Goal: Task Accomplishment & Management: Use online tool/utility

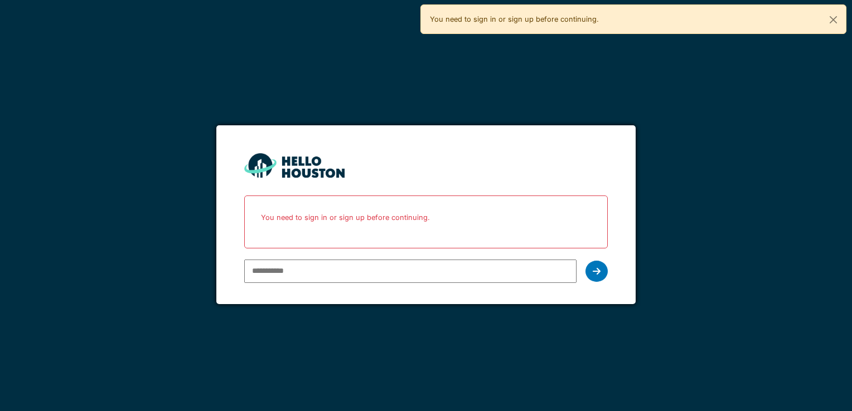
type input "**********"
click at [600, 267] on div at bounding box center [596, 271] width 22 height 21
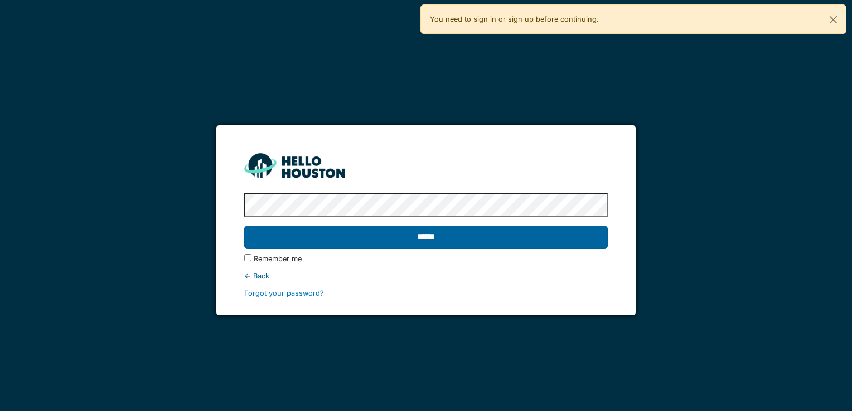
click at [484, 247] on input "******" at bounding box center [425, 237] width 363 height 23
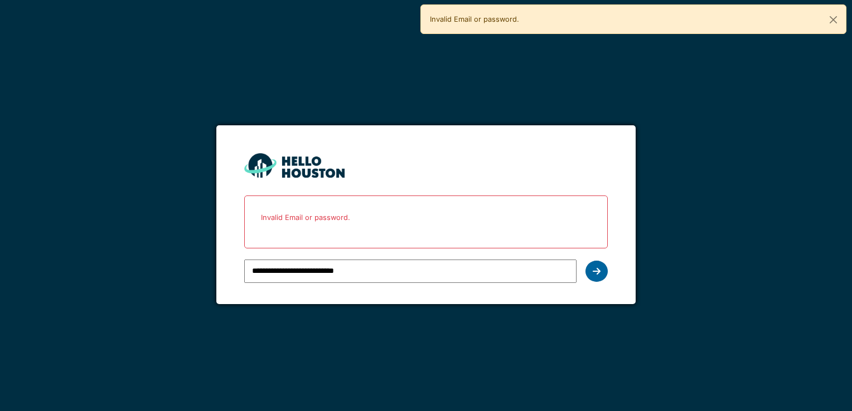
click at [587, 273] on div at bounding box center [596, 271] width 22 height 21
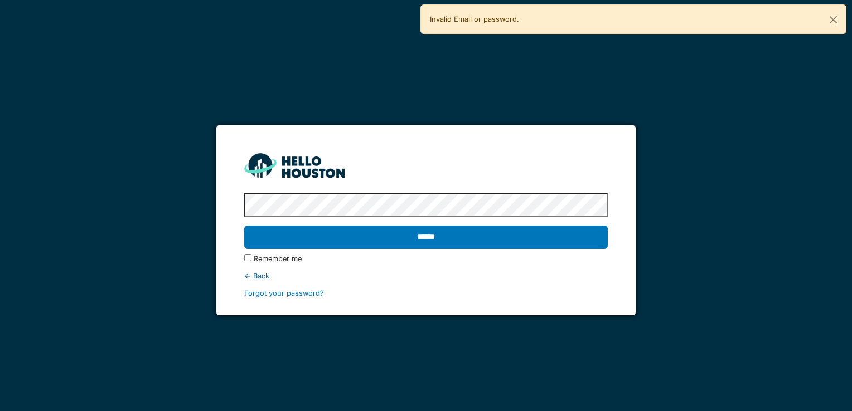
click at [255, 258] on label "Remember me" at bounding box center [278, 259] width 48 height 11
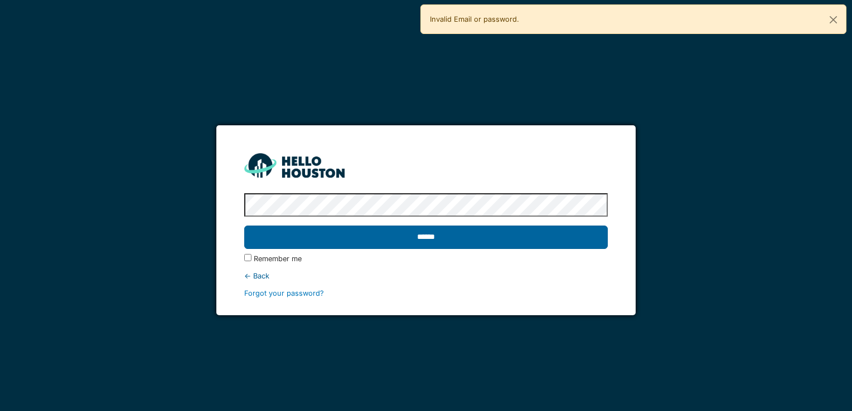
click at [355, 232] on input "******" at bounding box center [425, 237] width 363 height 23
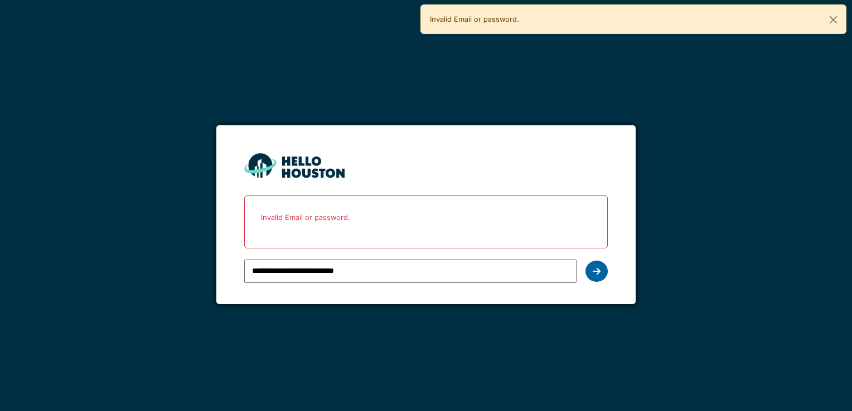
click at [590, 273] on div at bounding box center [596, 271] width 22 height 21
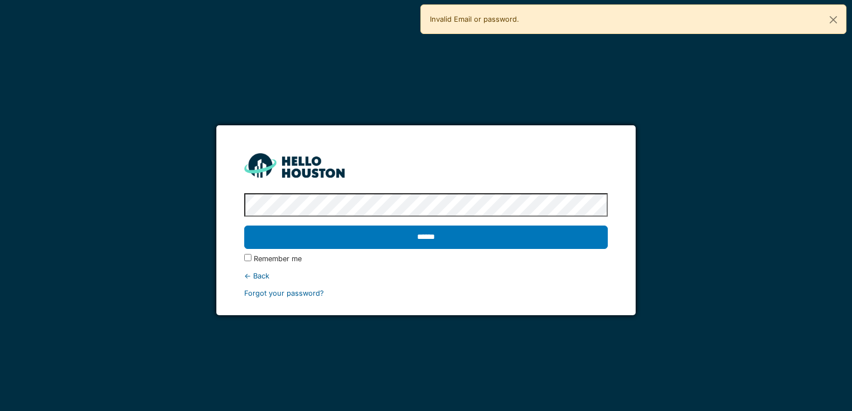
click at [312, 295] on link "Forgot your password?" at bounding box center [284, 293] width 80 height 8
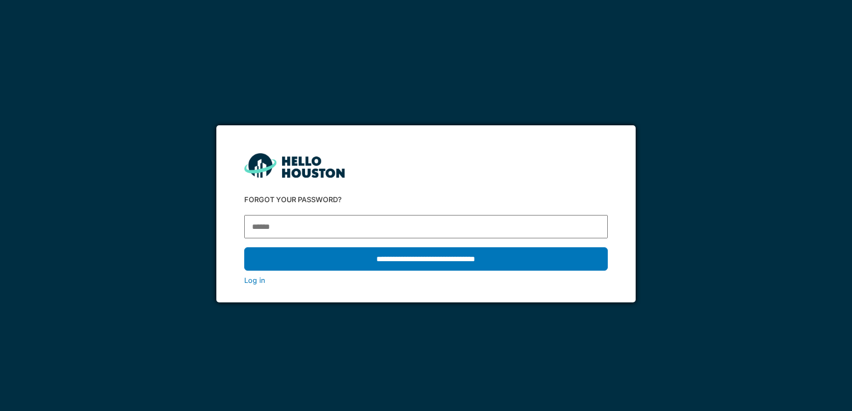
click at [359, 231] on input "email" at bounding box center [425, 226] width 363 height 23
type input "**********"
click at [442, 253] on input "**********" at bounding box center [425, 259] width 363 height 23
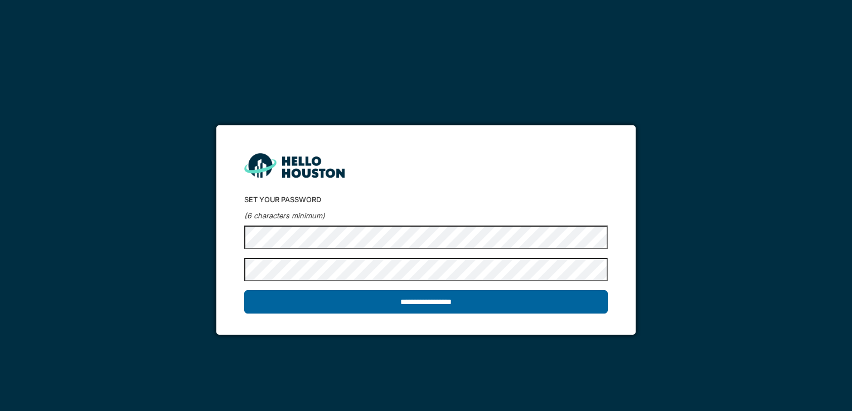
click at [471, 302] on input "**********" at bounding box center [425, 301] width 363 height 23
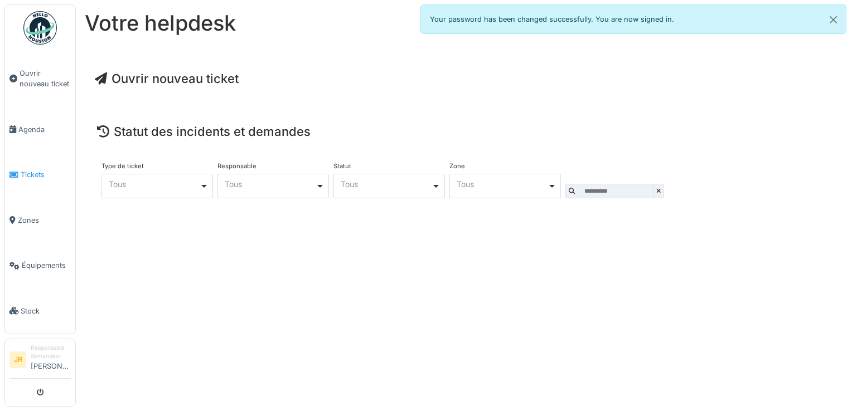
click at [37, 169] on span "Tickets" at bounding box center [46, 174] width 50 height 11
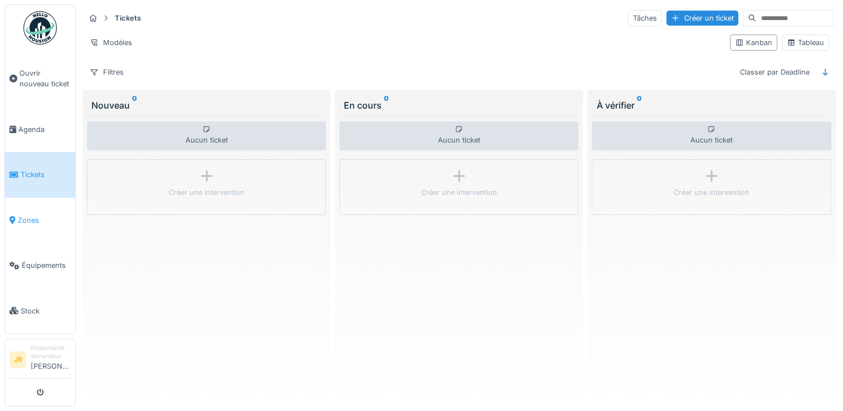
click at [37, 215] on span "Zones" at bounding box center [44, 220] width 53 height 11
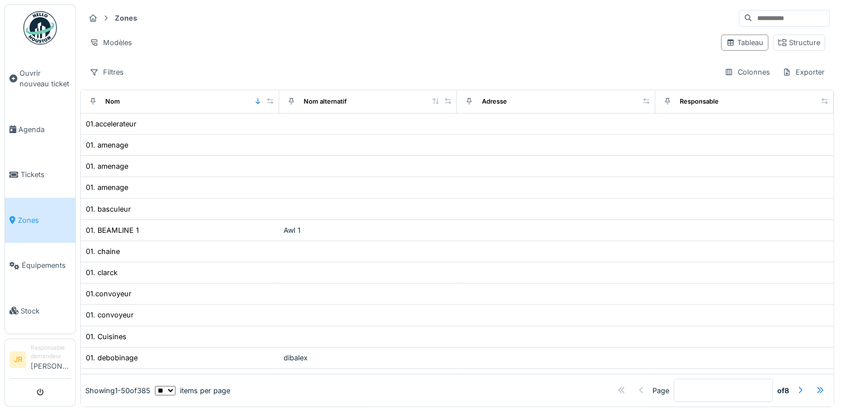
click at [415, 103] on div "Nom alternatif" at bounding box center [368, 102] width 169 height 14
click at [266, 100] on icon at bounding box center [270, 101] width 8 height 6
click at [292, 101] on div at bounding box center [298, 101] width 20 height 9
click at [300, 101] on icon at bounding box center [304, 101] width 8 height 6
click at [42, 260] on span "Équipements" at bounding box center [46, 265] width 49 height 11
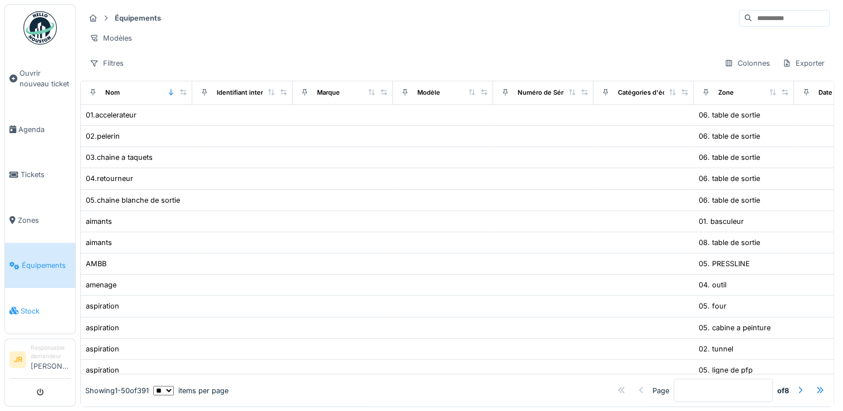
click at [42, 306] on span "Stock" at bounding box center [46, 311] width 50 height 11
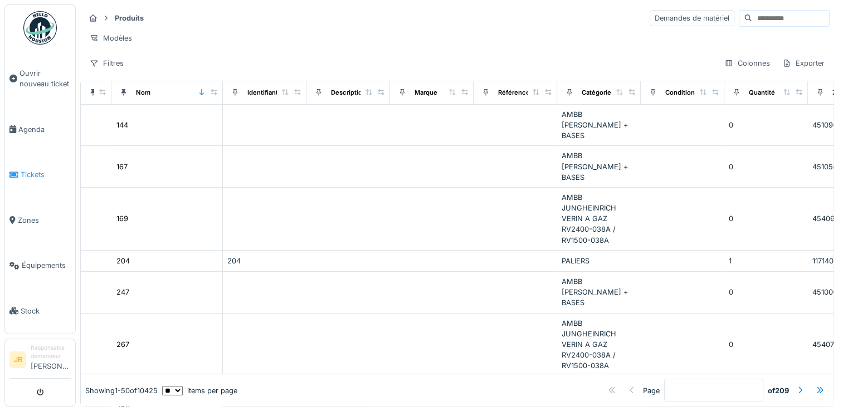
click at [23, 171] on span "Tickets" at bounding box center [46, 174] width 50 height 11
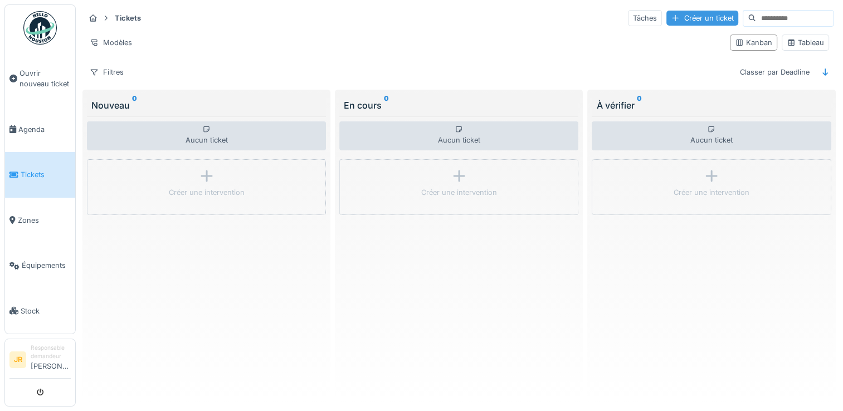
click at [675, 22] on div "Créer un ticket" at bounding box center [703, 18] width 72 height 15
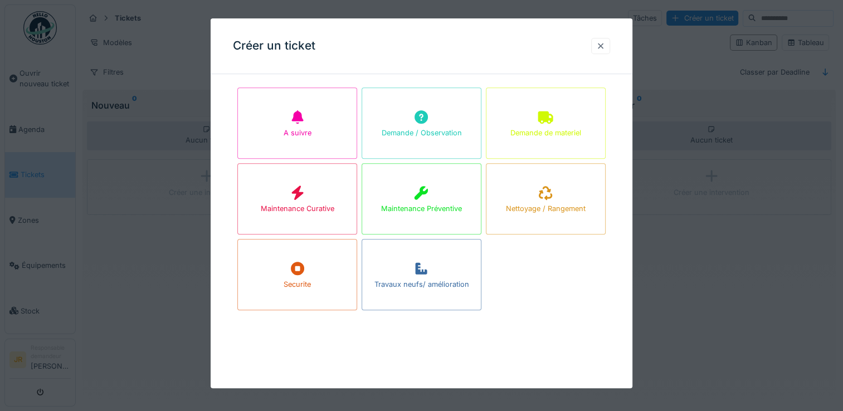
click at [604, 47] on div at bounding box center [601, 46] width 9 height 11
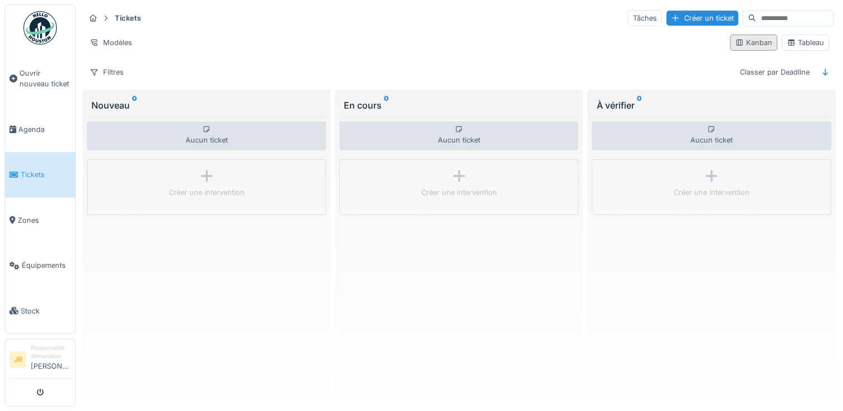
click at [741, 42] on div "Kanban" at bounding box center [753, 42] width 37 height 11
click at [128, 37] on div "Modèles" at bounding box center [111, 43] width 52 height 16
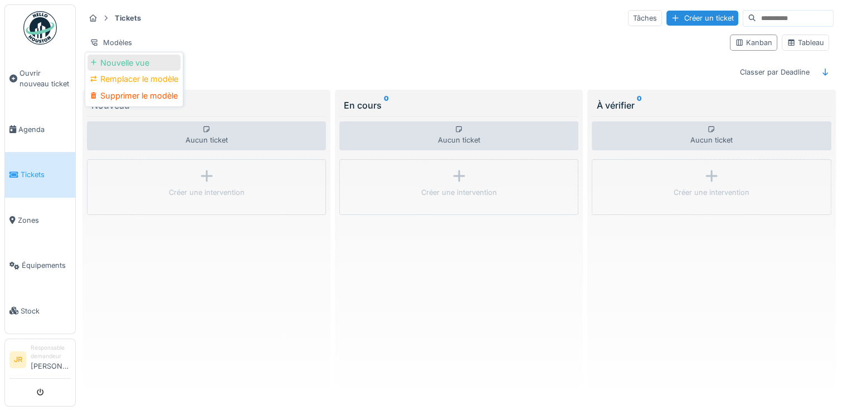
click at [137, 66] on div "Nouvelle vue" at bounding box center [134, 63] width 93 height 17
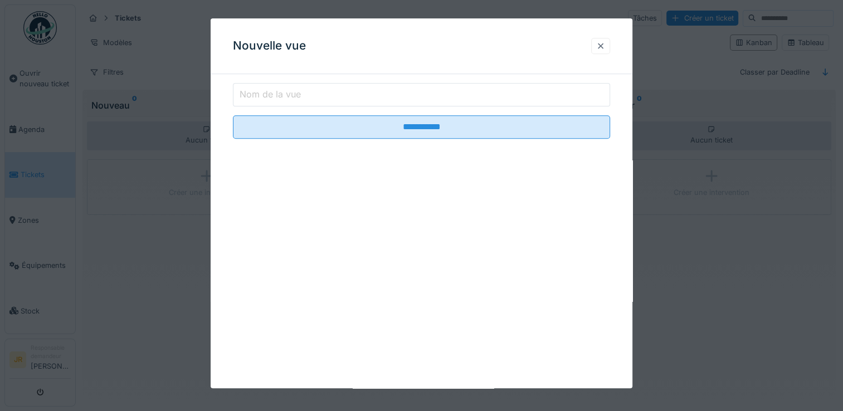
click at [610, 43] on div at bounding box center [601, 46] width 19 height 16
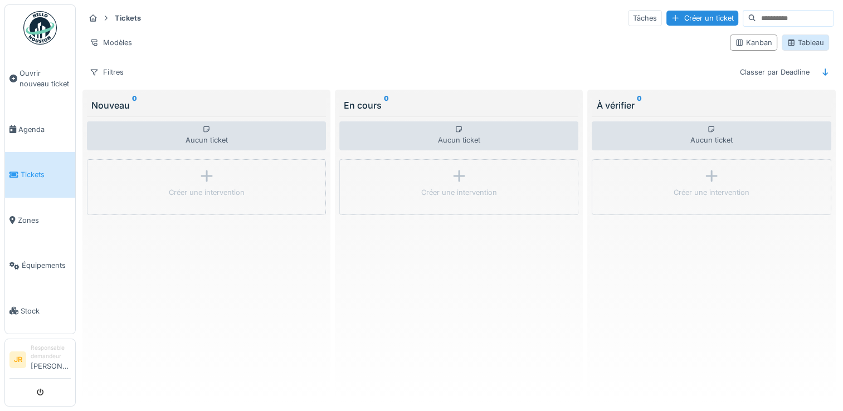
click at [792, 46] on div "Tableau" at bounding box center [805, 42] width 37 height 11
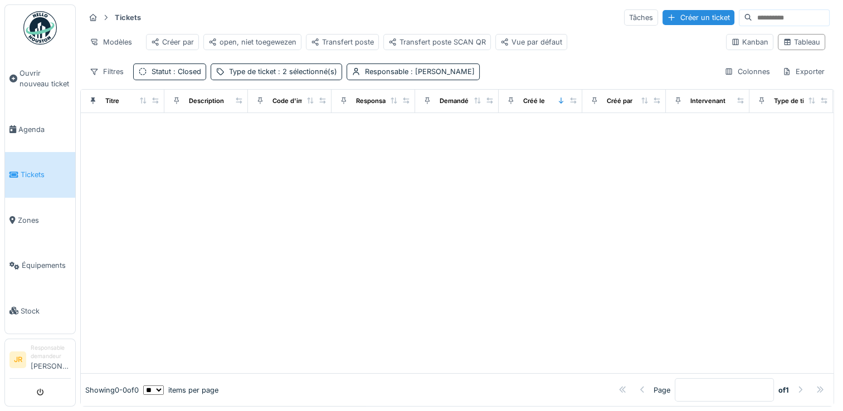
scroll to position [9, 0]
click at [146, 72] on icon at bounding box center [142, 71] width 9 height 7
click at [174, 105] on icon at bounding box center [171, 108] width 9 height 7
click at [315, 156] on div at bounding box center [457, 244] width 753 height 260
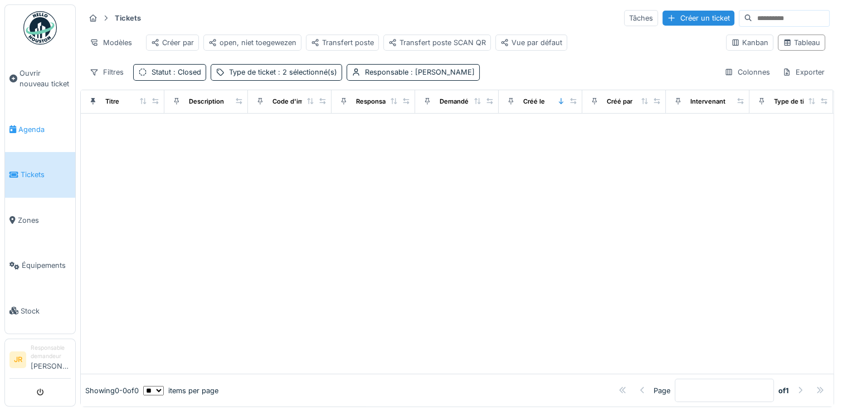
click at [36, 130] on span "Agenda" at bounding box center [44, 129] width 52 height 11
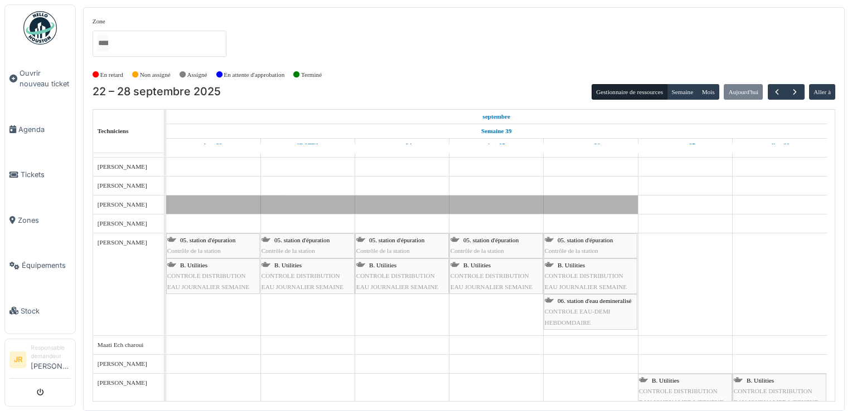
scroll to position [334, 0]
